Goal: Information Seeking & Learning: Learn about a topic

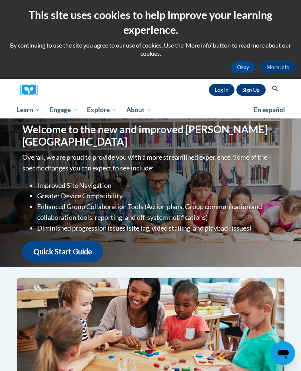
click at [224, 92] on link "Log In" at bounding box center [222, 90] width 26 height 12
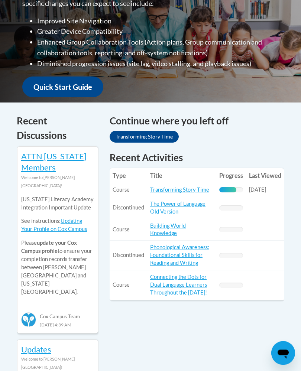
scroll to position [255, 0]
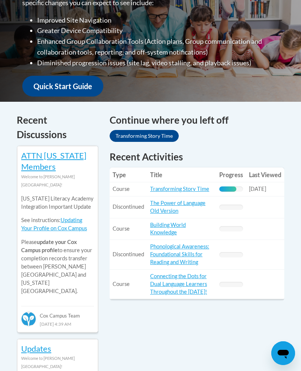
click at [192, 188] on link "Transforming Story Time" at bounding box center [179, 189] width 59 height 6
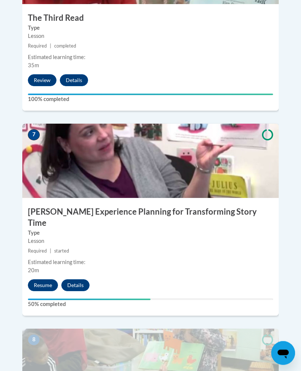
scroll to position [1329, 0]
click at [48, 279] on button "Resume" at bounding box center [43, 285] width 30 height 12
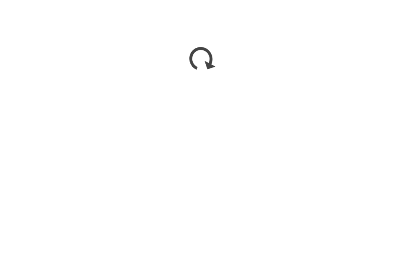
scroll to position [779, 0]
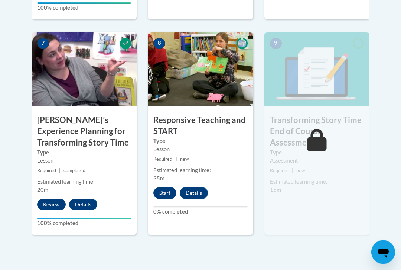
scroll to position [623, 0]
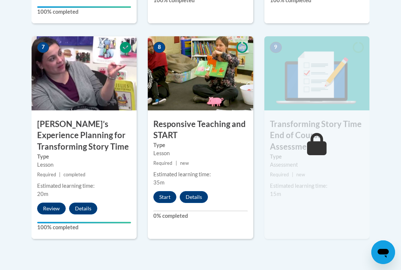
click at [168, 197] on button "Start" at bounding box center [164, 197] width 23 height 12
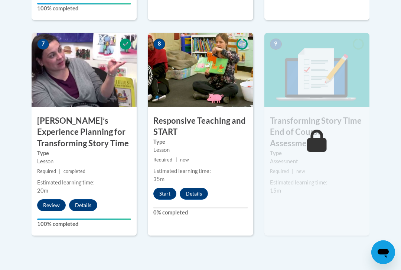
scroll to position [636, 0]
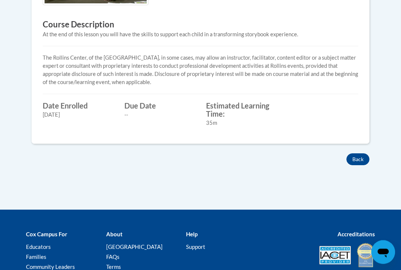
scroll to position [302, 0]
click at [360, 158] on button "Back" at bounding box center [357, 160] width 23 height 12
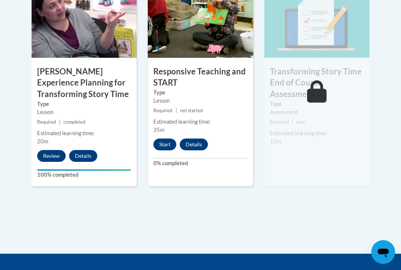
scroll to position [680, 0]
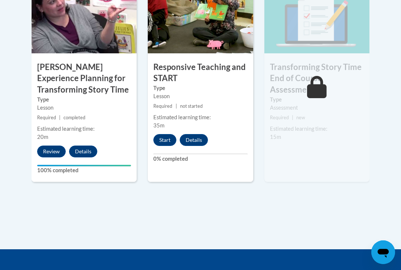
click at [165, 141] on button "Start" at bounding box center [164, 140] width 23 height 12
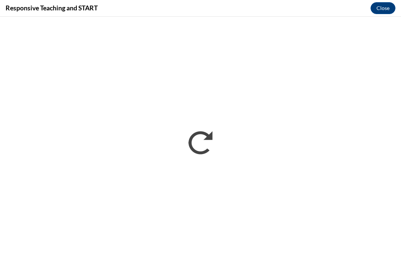
scroll to position [0, 0]
